Goal: Check status: Check status

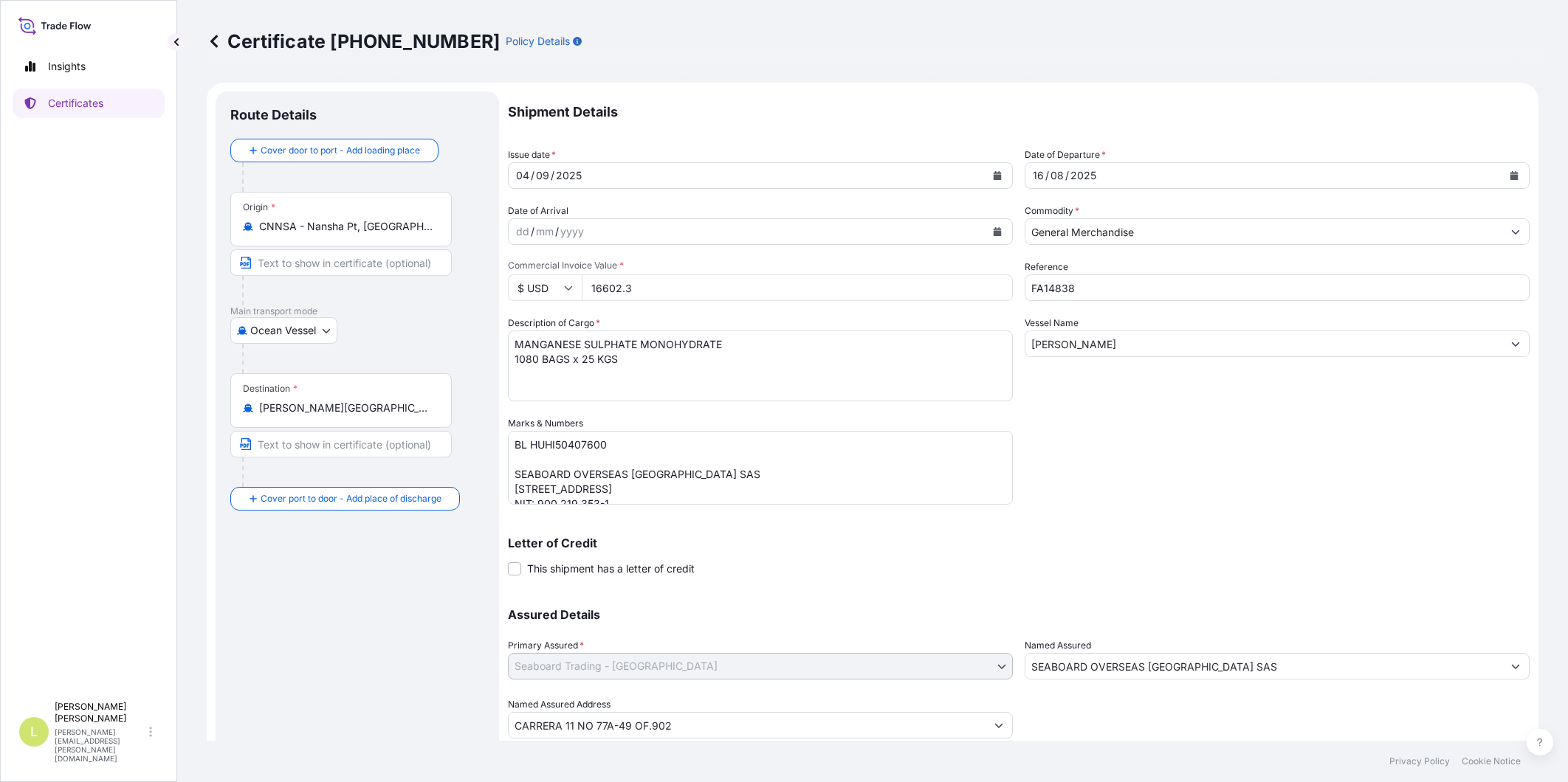
select select "Ocean Vessel"
select select "31639"
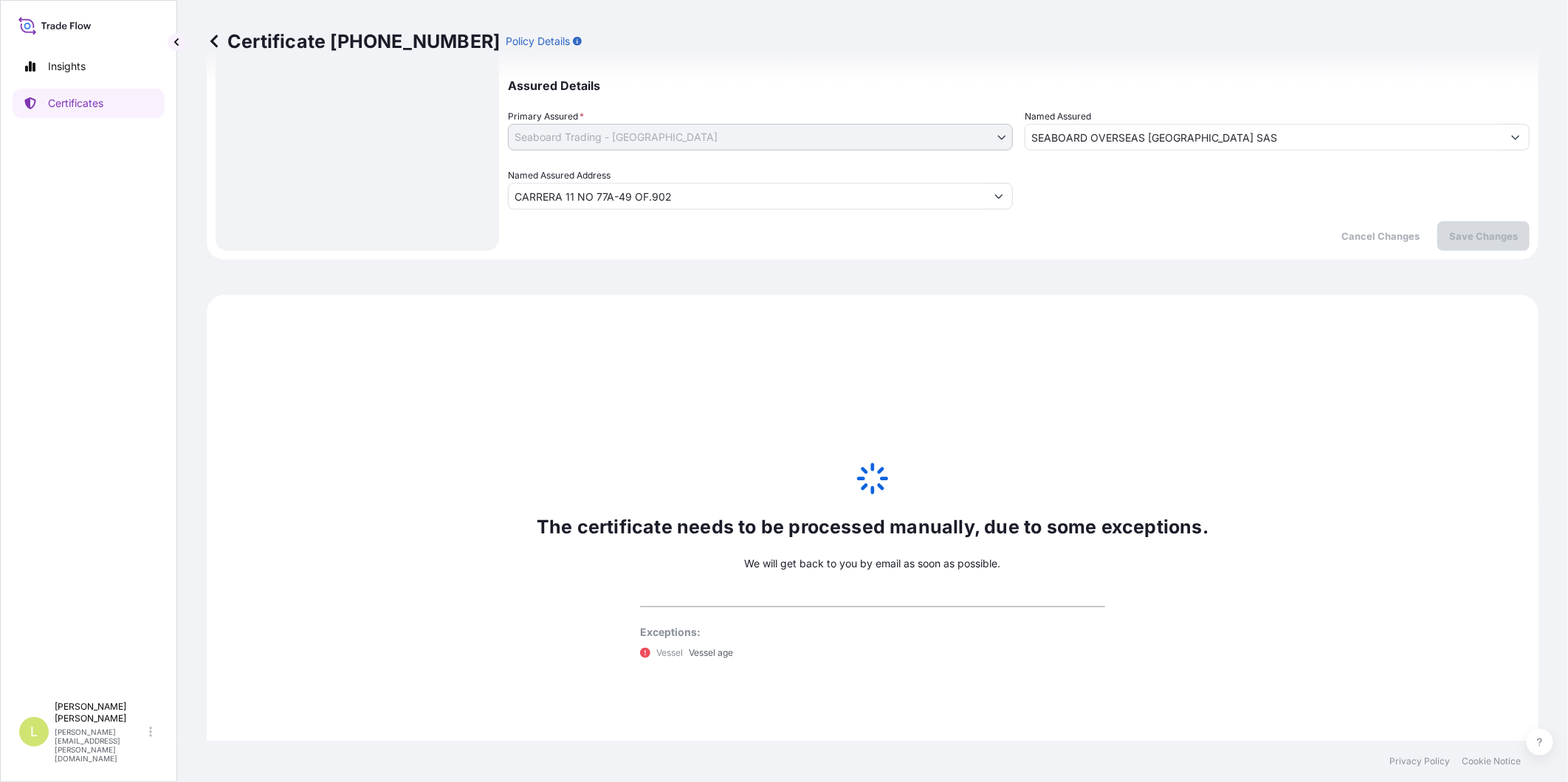
scroll to position [613, 0]
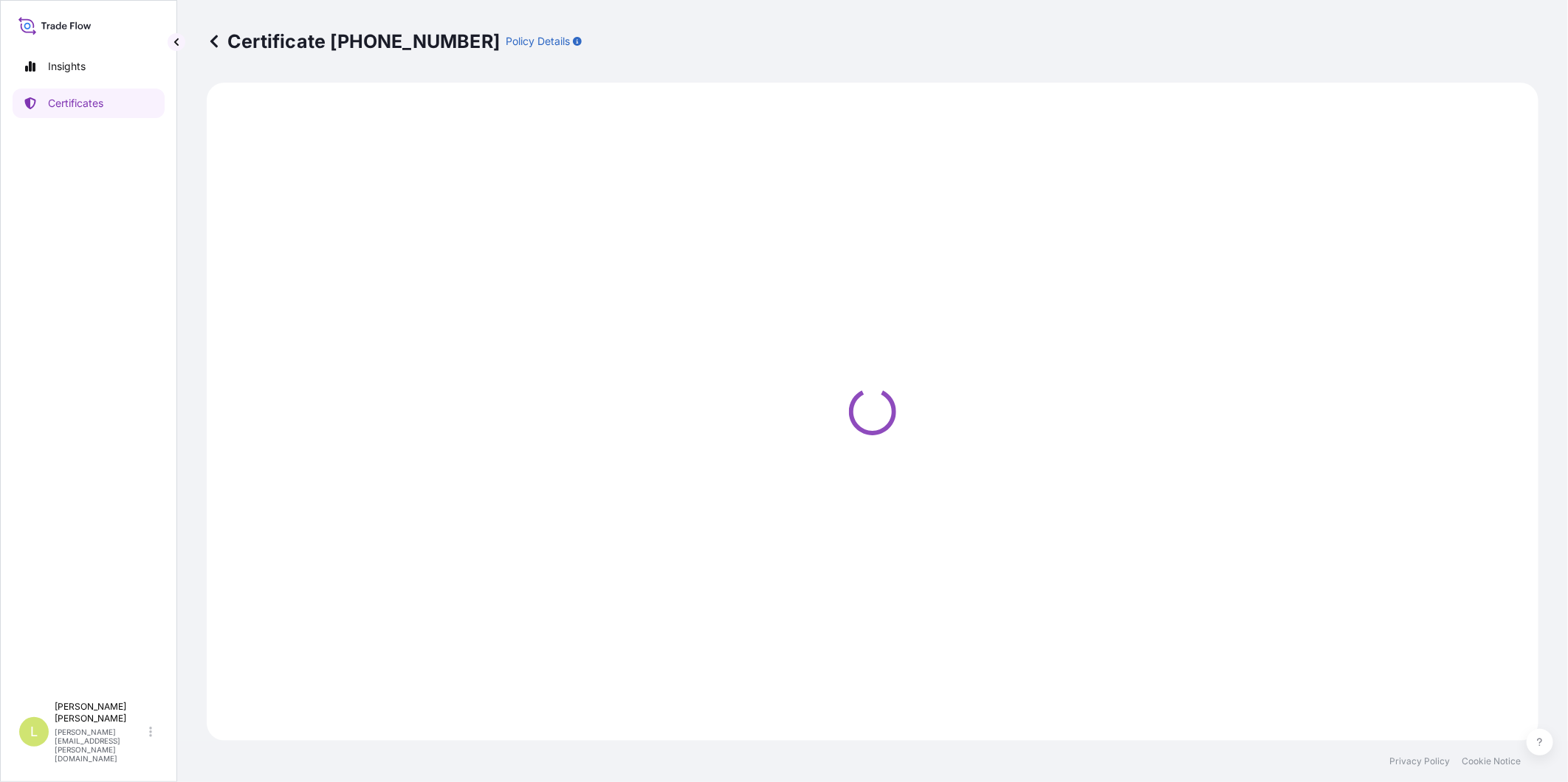
select select "Ocean Vessel"
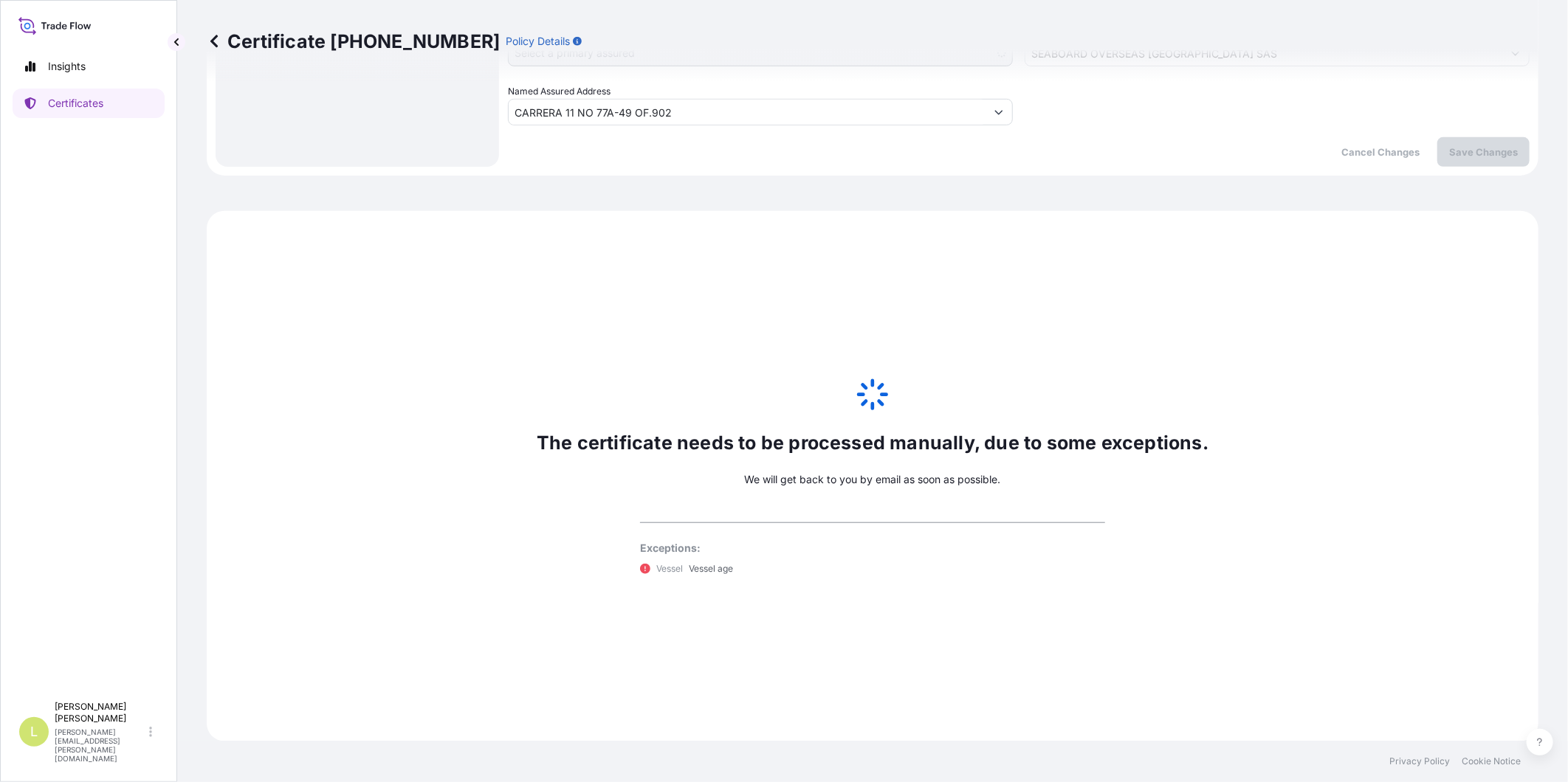
select select "31639"
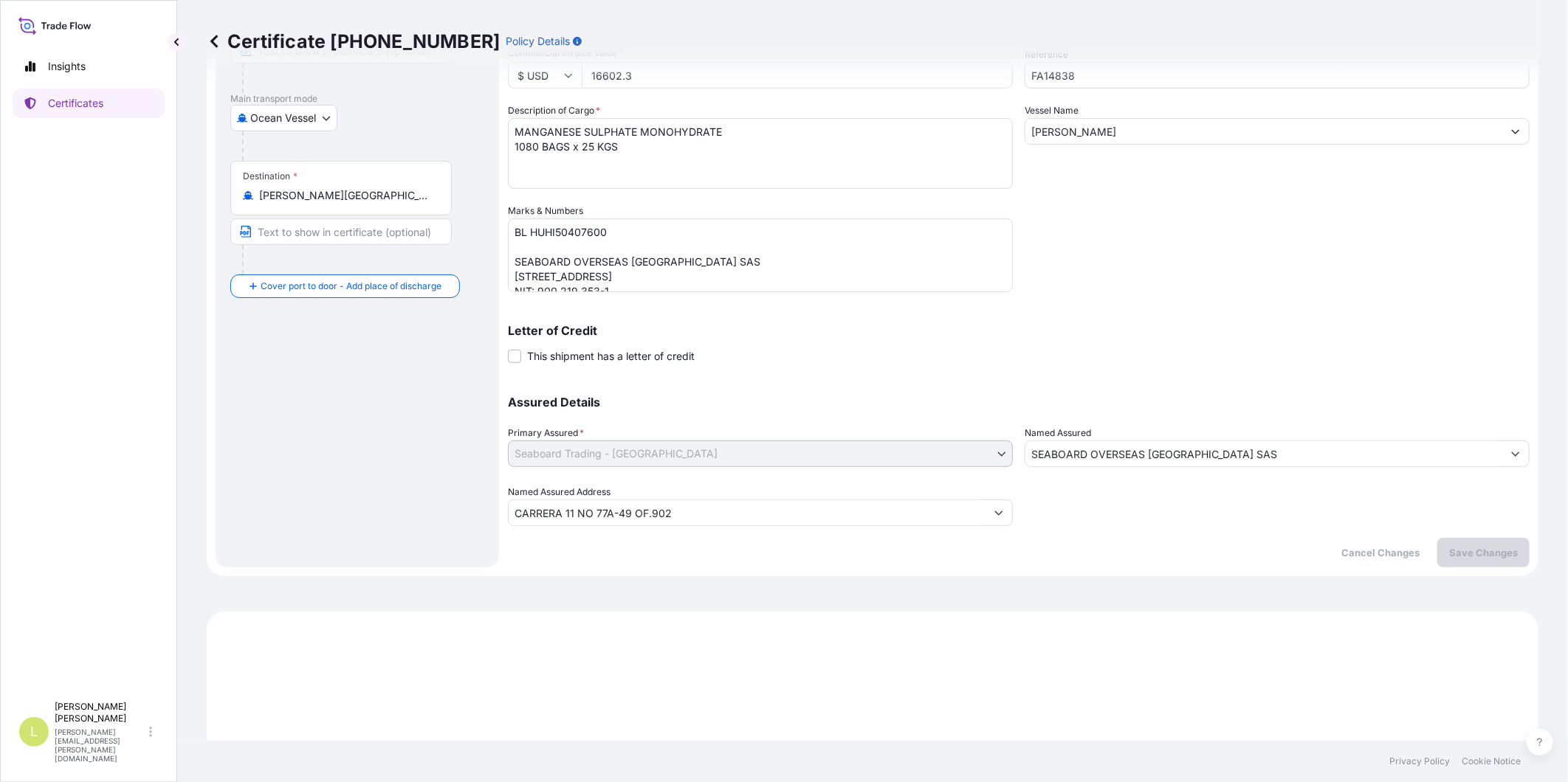
scroll to position [203, 0]
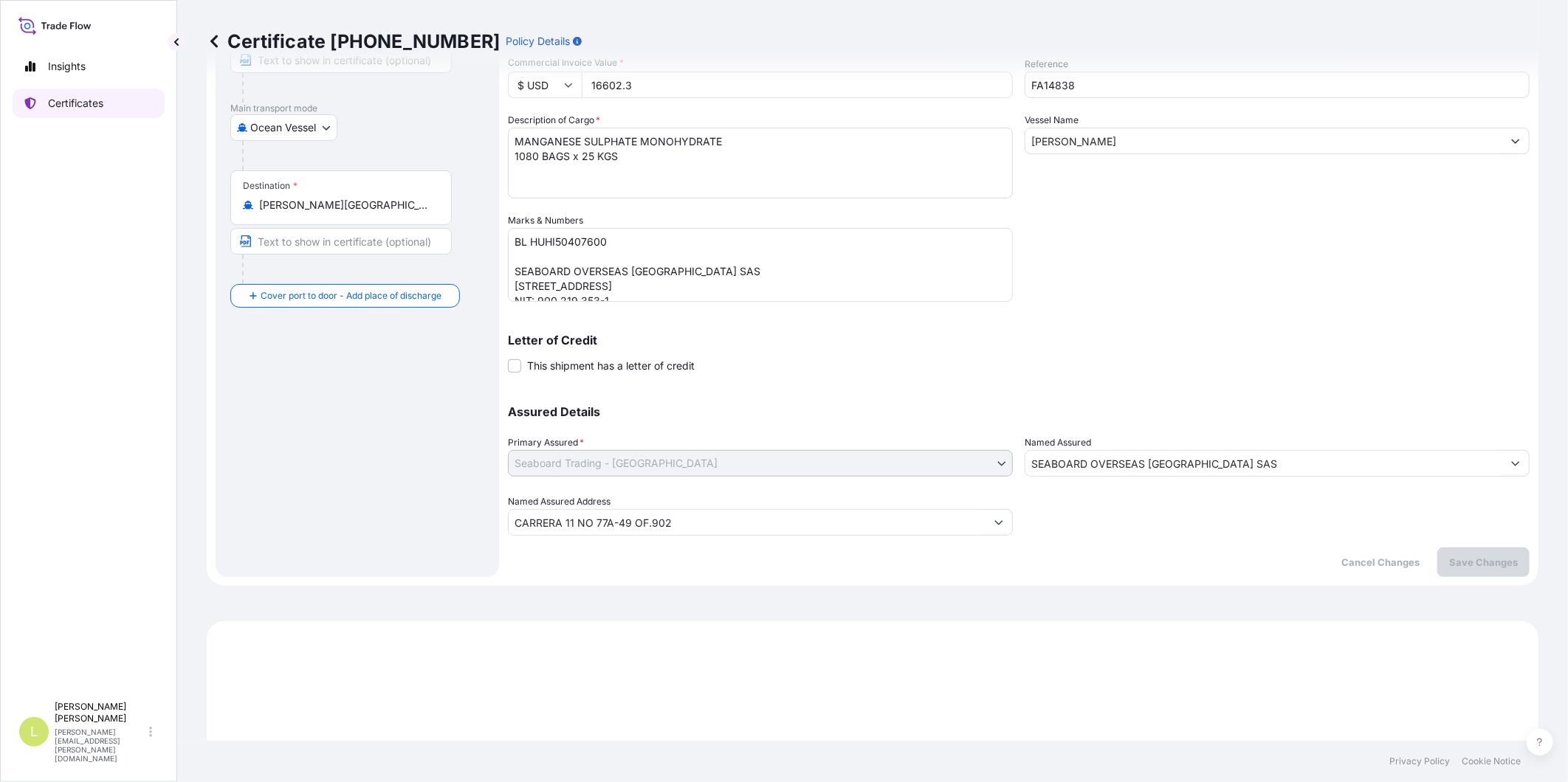
click at [91, 96] on p "Certificates" at bounding box center [75, 104] width 55 height 15
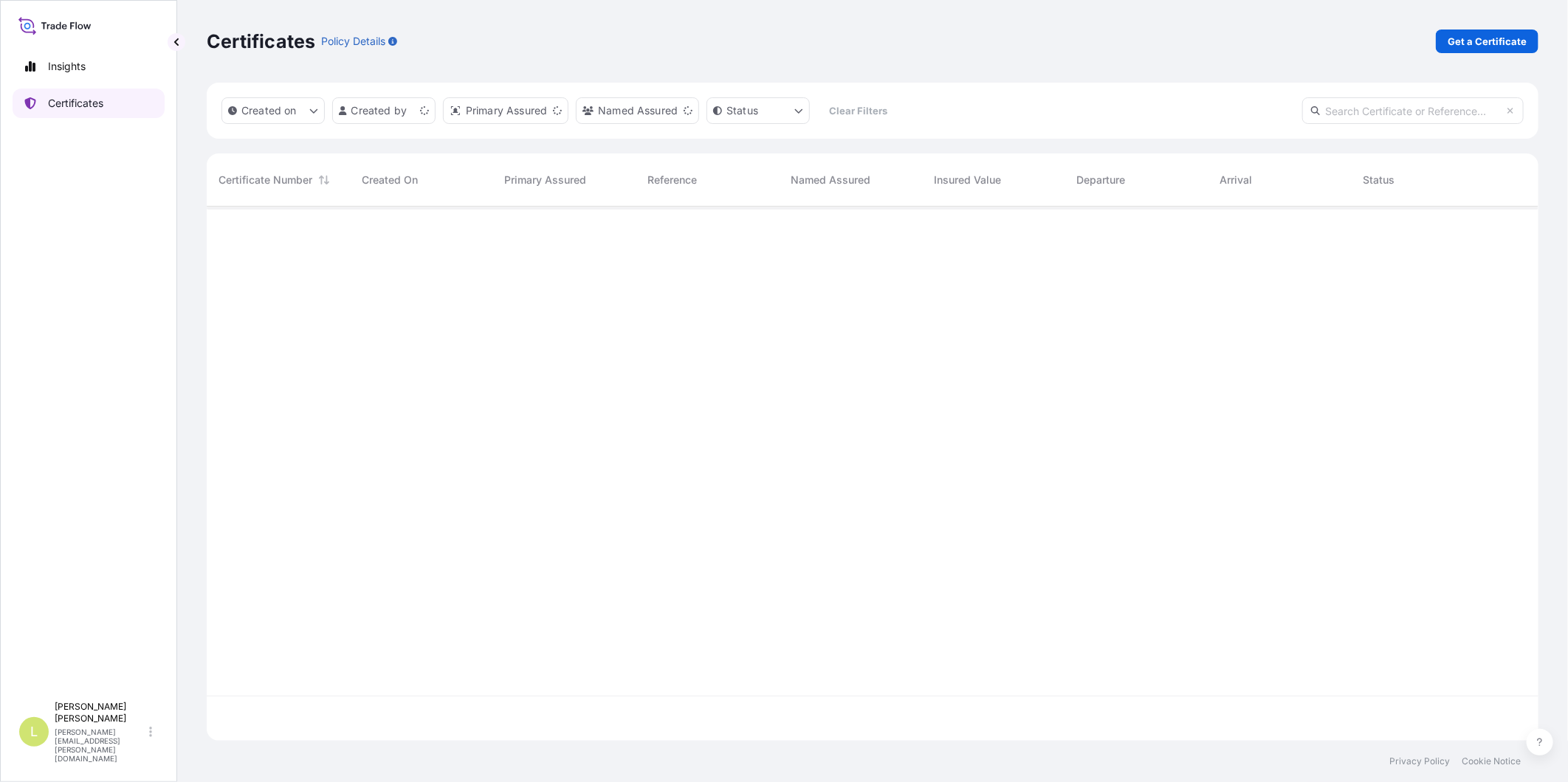
scroll to position [530, 1320]
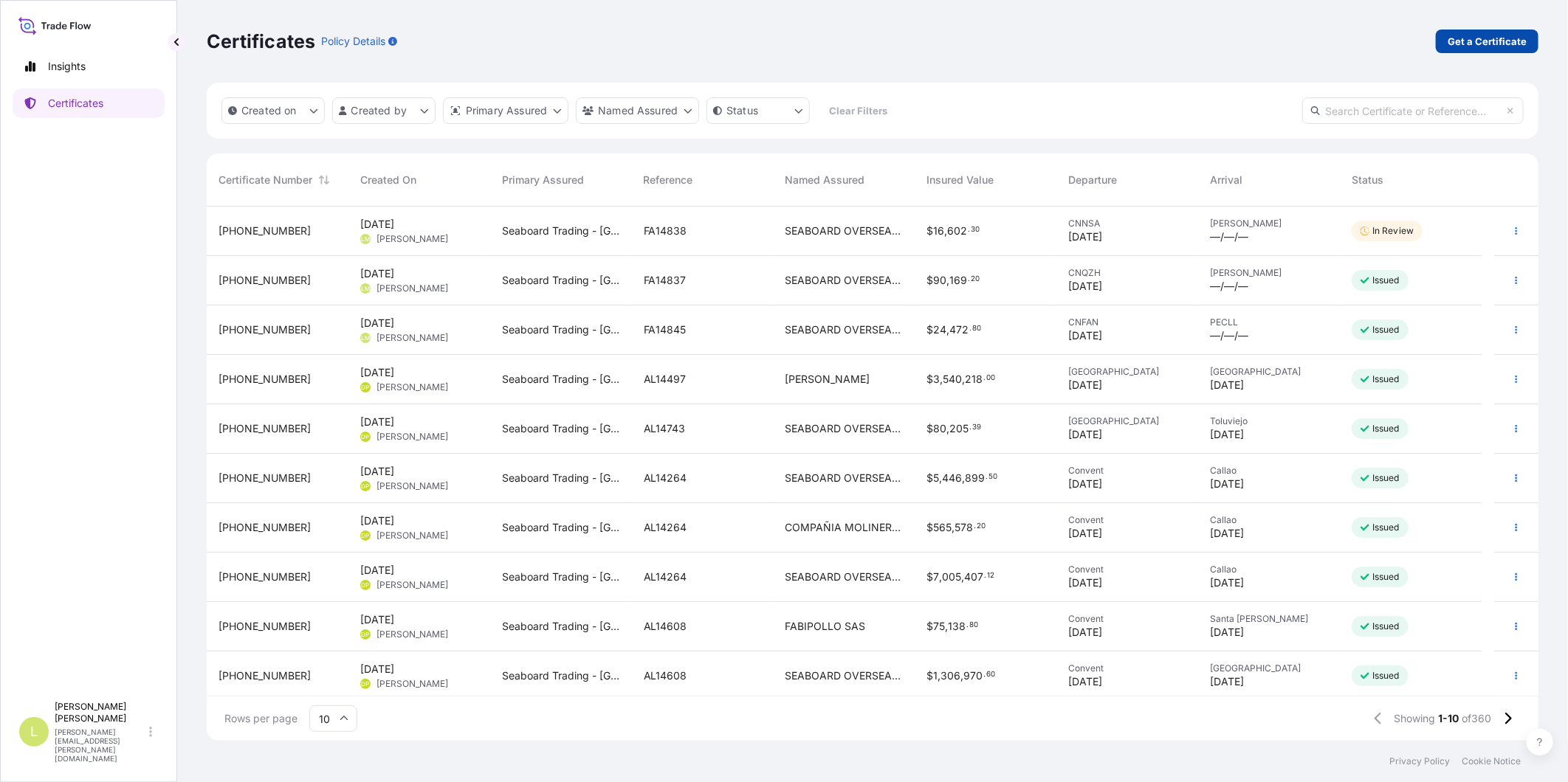
click at [1460, 41] on p "Get a Certificate" at bounding box center [1487, 41] width 79 height 15
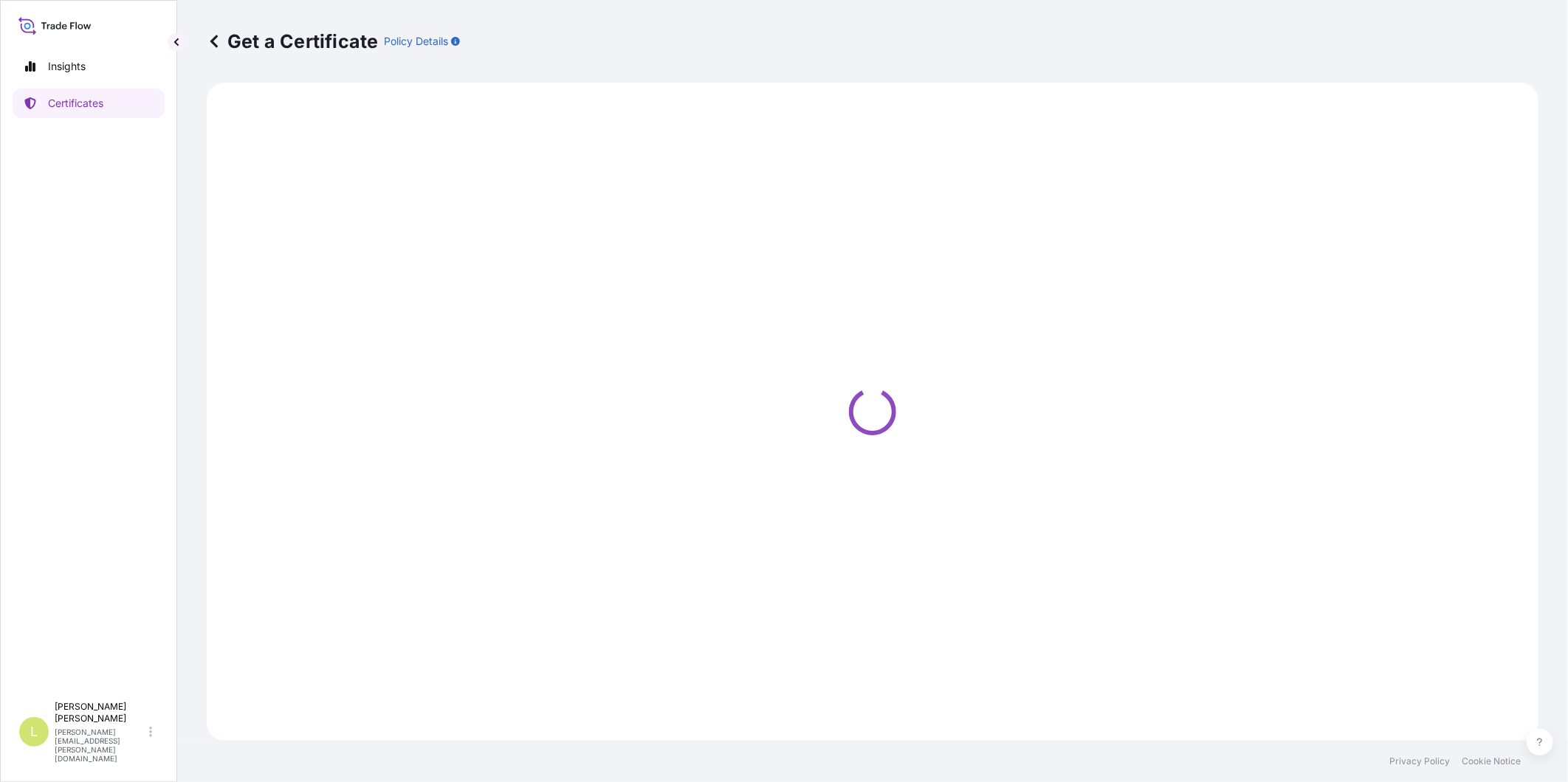
select select "Barge"
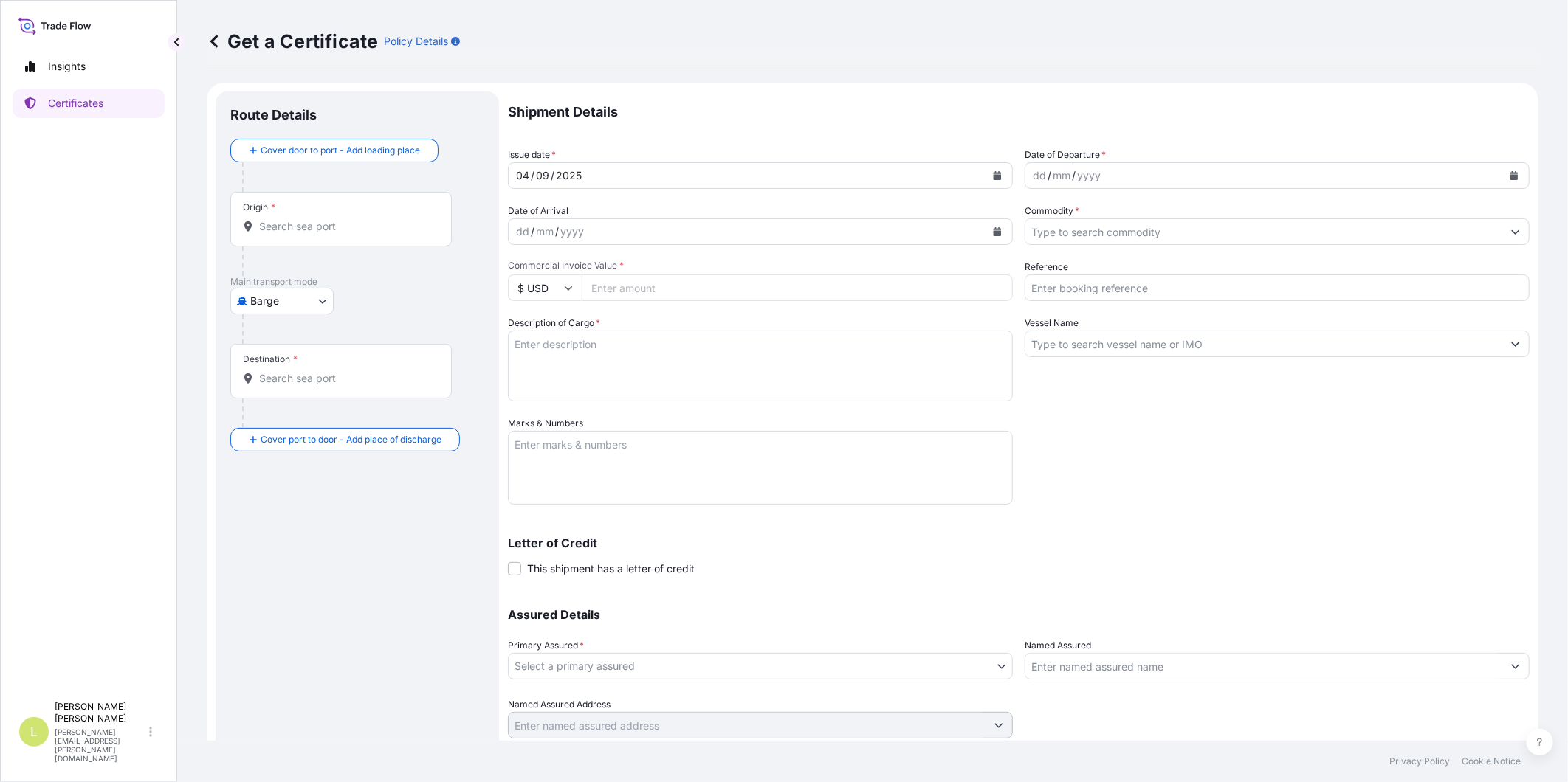
click at [209, 45] on icon at bounding box center [214, 41] width 15 height 15
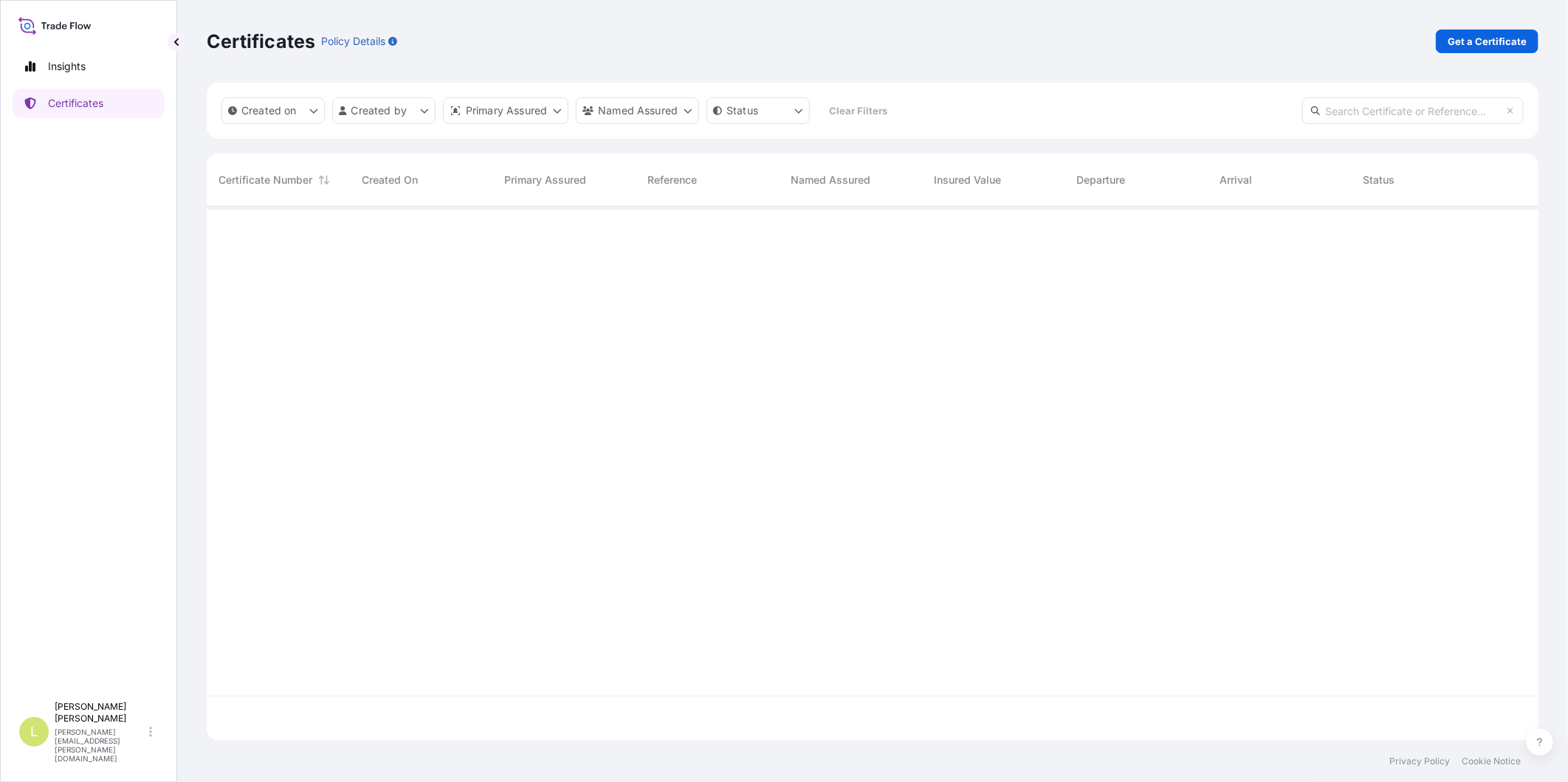
scroll to position [530, 1320]
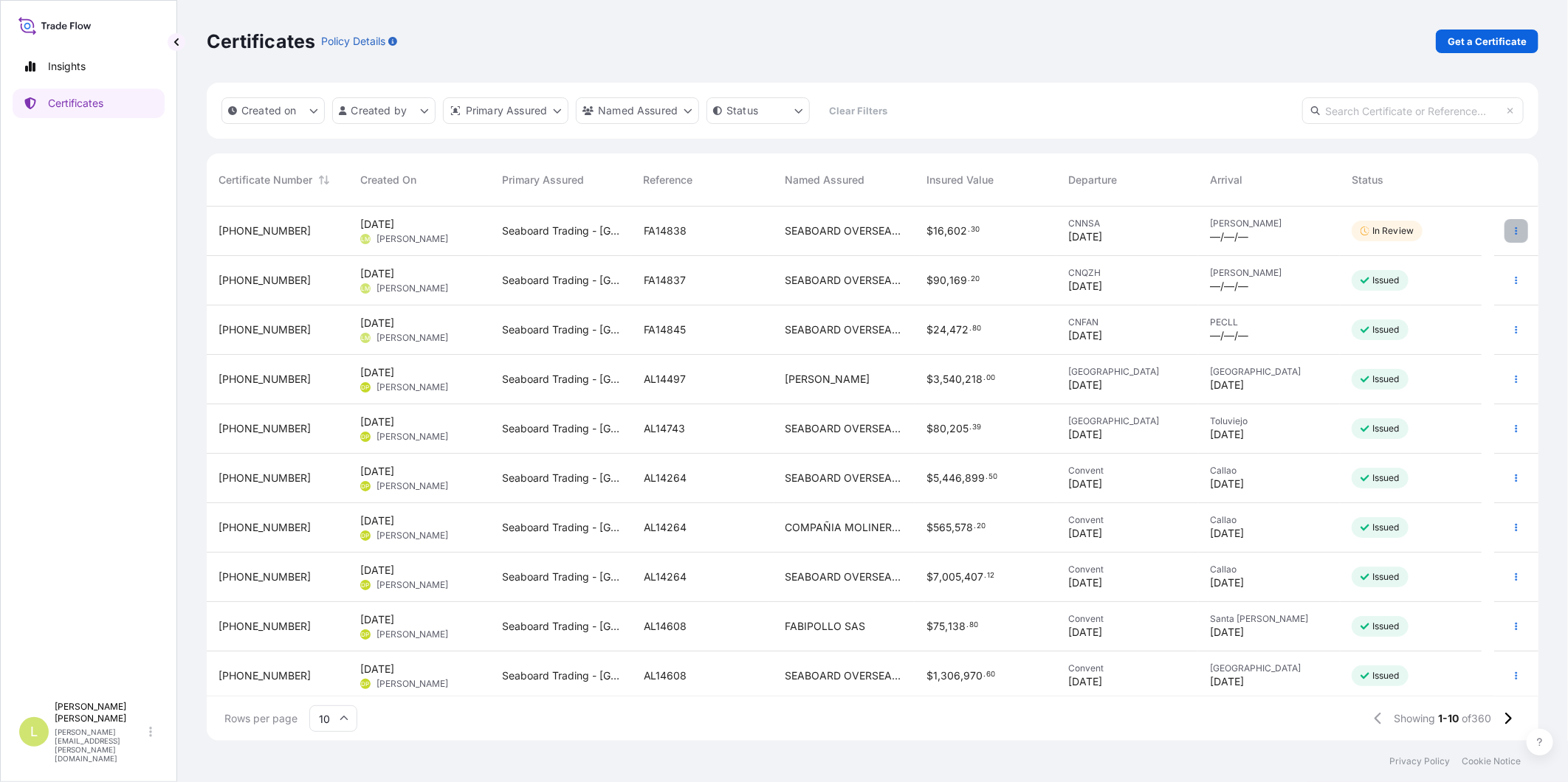
click at [1508, 232] on button "button" at bounding box center [1516, 230] width 23 height 23
click at [1439, 260] on link "Edit details" at bounding box center [1426, 260] width 138 height 23
select select "Ocean Vessel"
select select "31639"
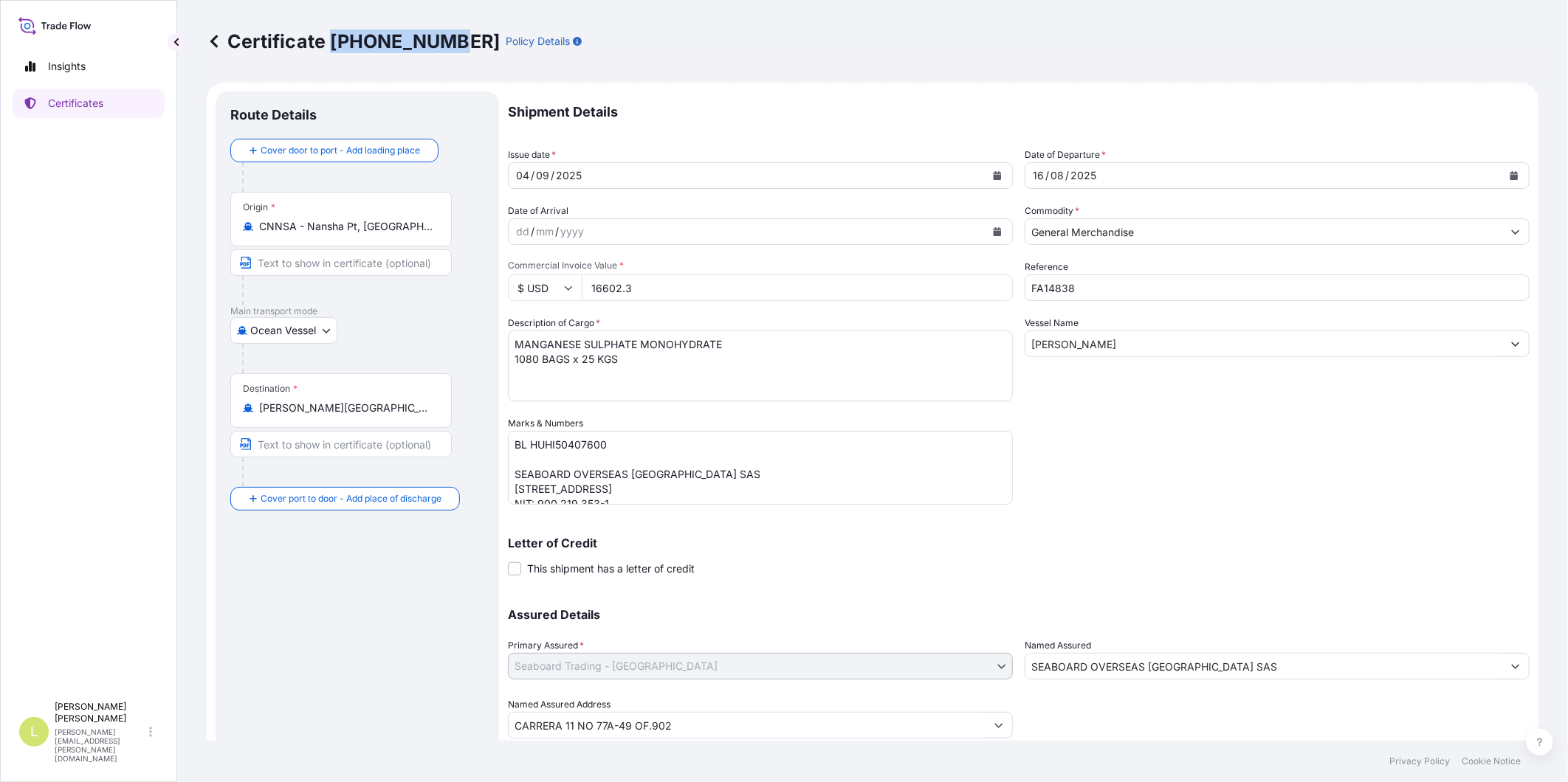
drag, startPoint x: 333, startPoint y: 40, endPoint x: 442, endPoint y: 49, distance: 109.4
click at [442, 49] on p "Certificate [PHONE_NUMBER]" at bounding box center [354, 41] width 293 height 23
copy p "31639-361-1"
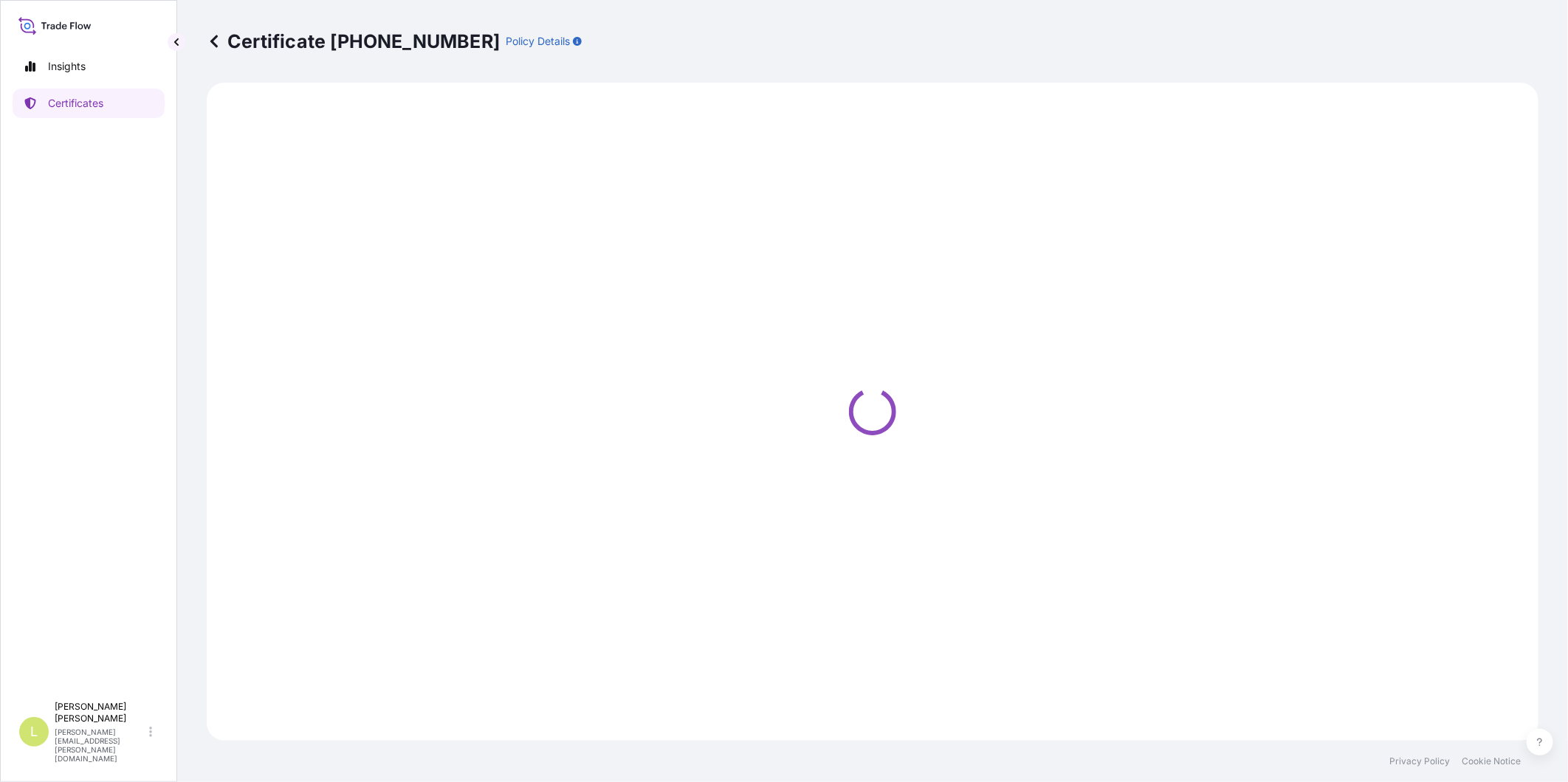
select select "Ocean Vessel"
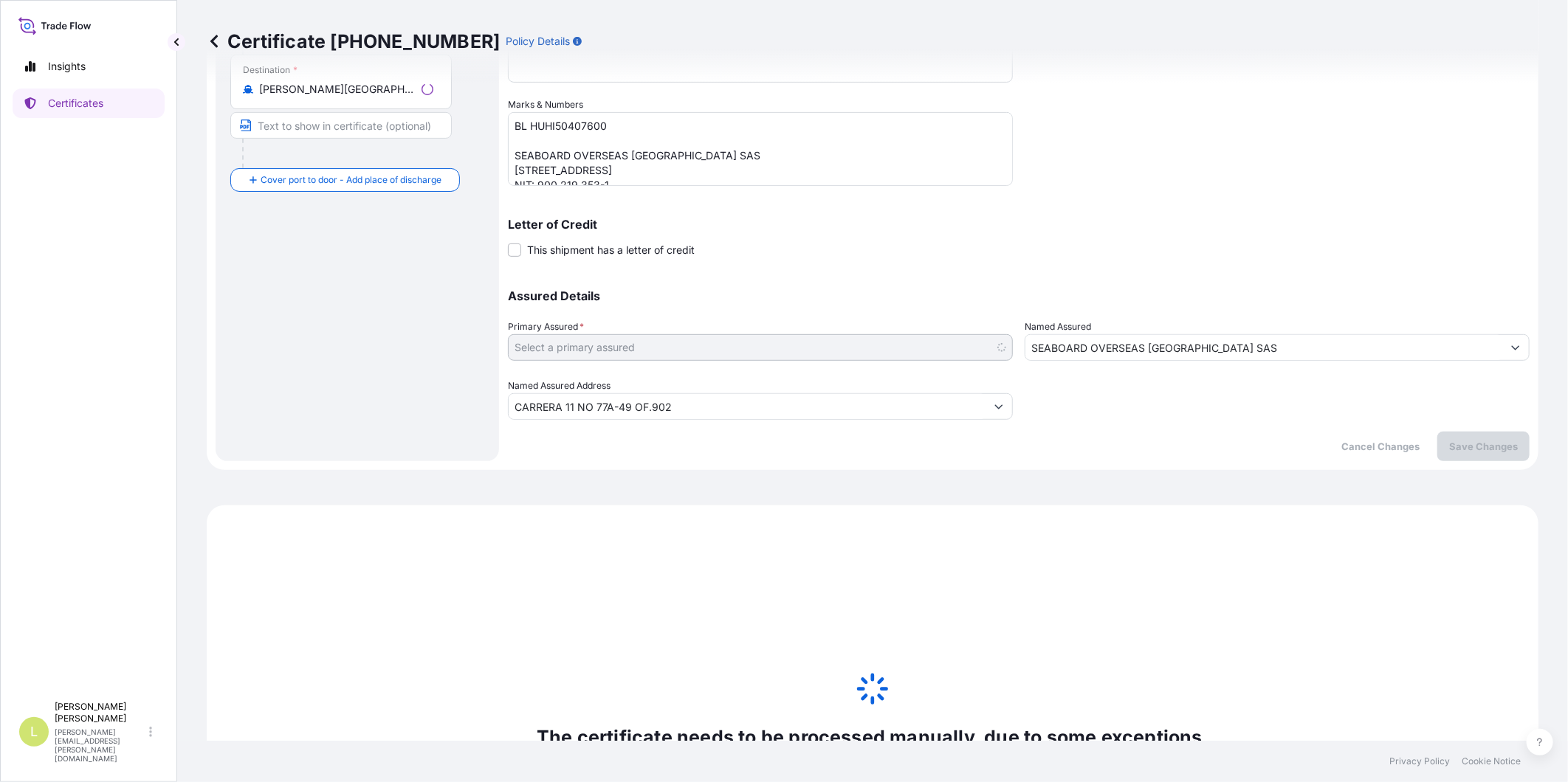
scroll to position [613, 0]
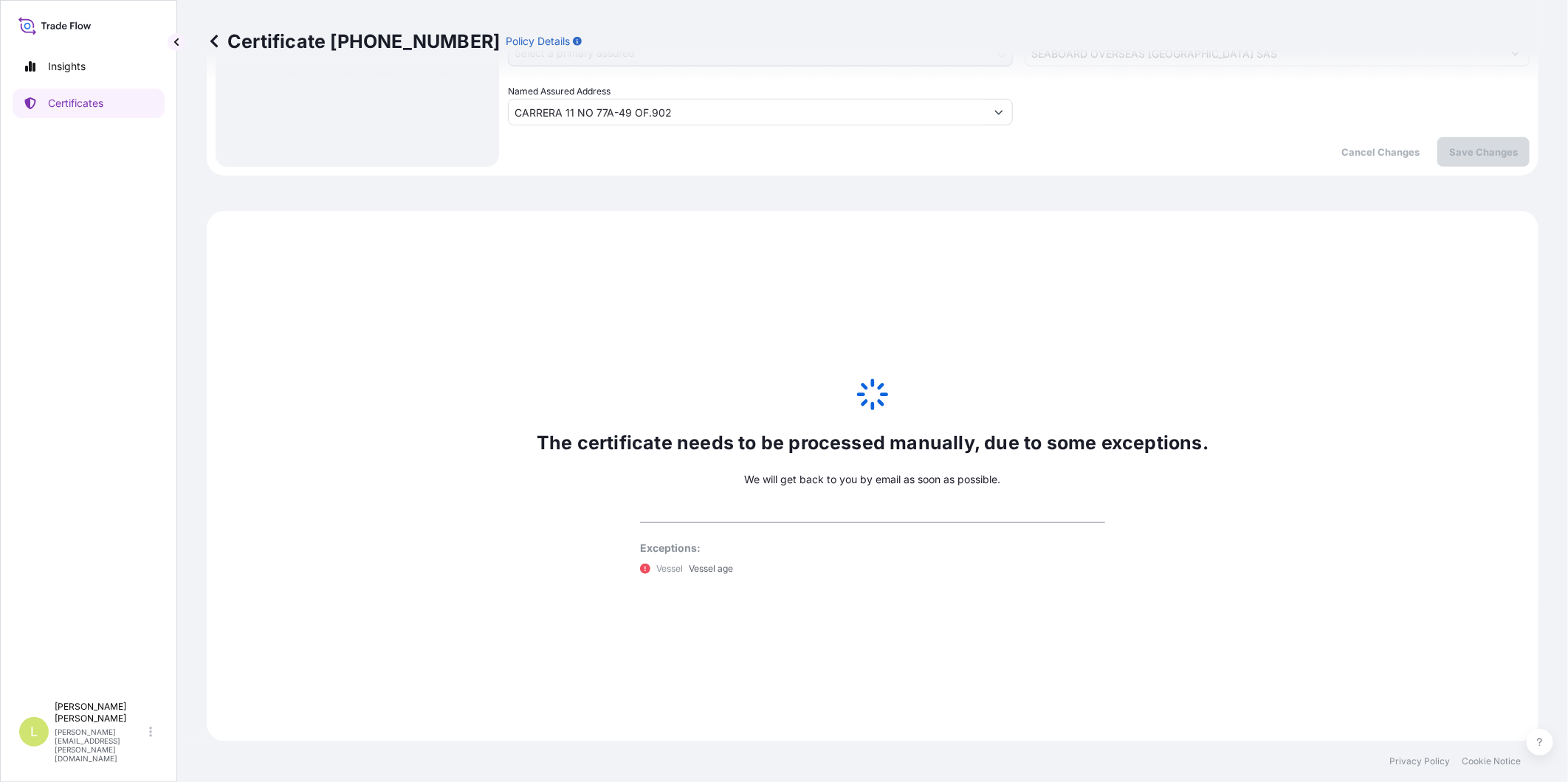
select select "31639"
click at [927, 446] on p "The certificate needs to be processed manually, due to some exceptions." at bounding box center [872, 442] width 672 height 23
drag, startPoint x: 927, startPoint y: 446, endPoint x: 545, endPoint y: 425, distance: 382.6
click at [545, 425] on div "The certificate needs to be processed manually, due to some exceptions. We will…" at bounding box center [873, 476] width 1332 height 530
click at [1175, 441] on p "The certificate needs to be processed manually, due to some exceptions." at bounding box center [872, 442] width 672 height 23
